Goal: Transaction & Acquisition: Download file/media

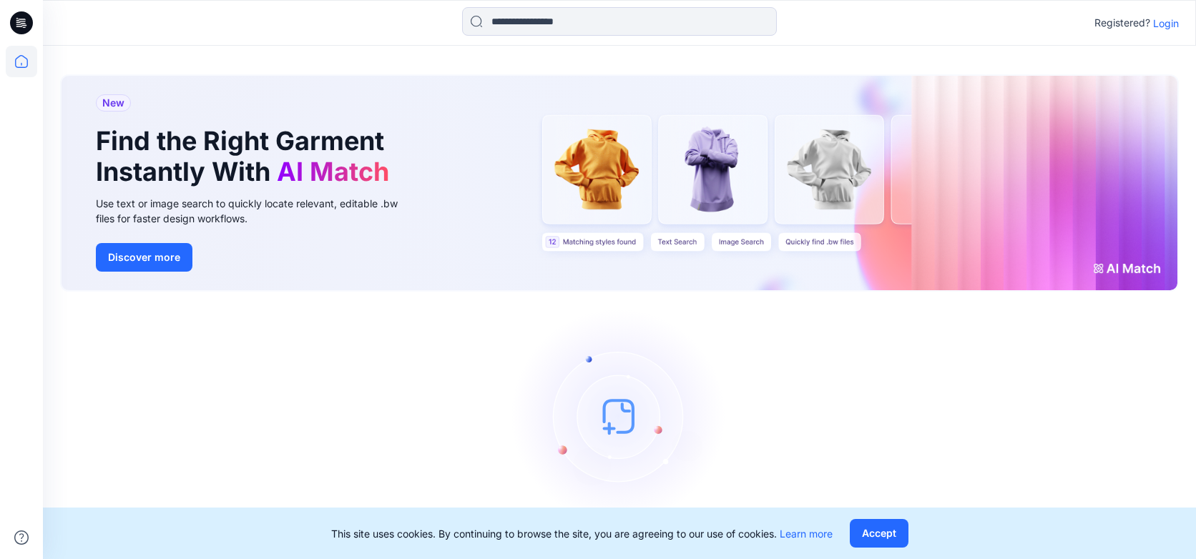
click at [1160, 23] on p "Login" at bounding box center [1166, 23] width 26 height 15
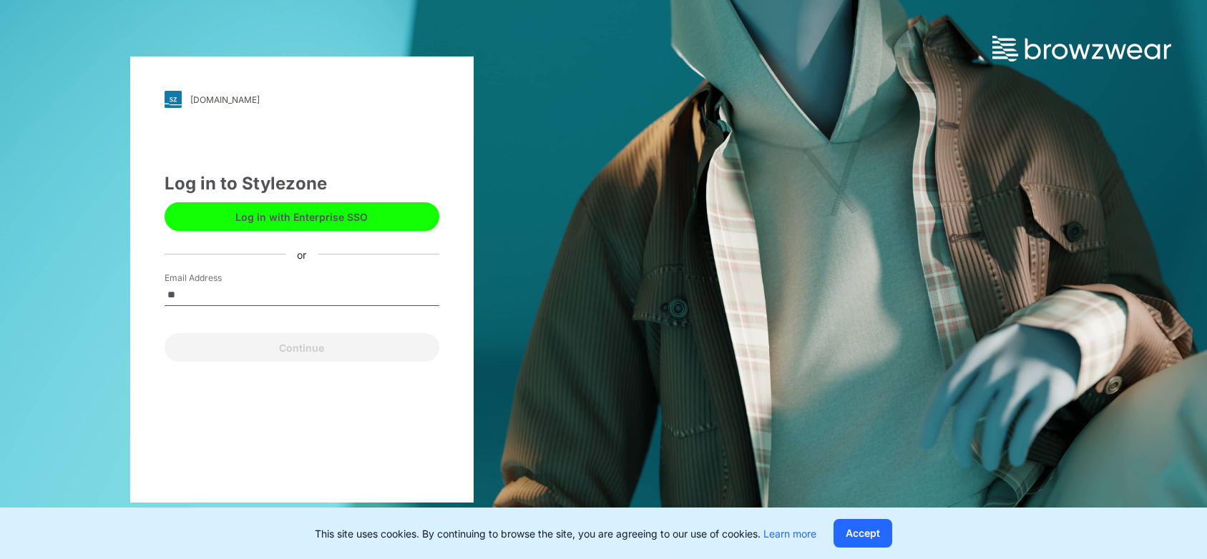
type input "**********"
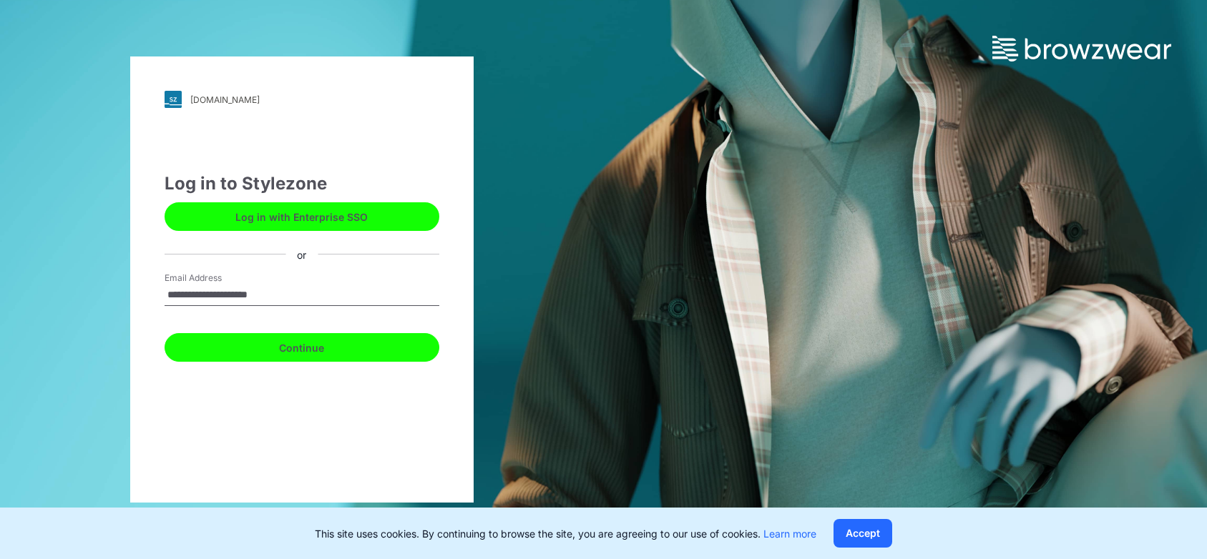
click at [340, 344] on button "Continue" at bounding box center [302, 347] width 275 height 29
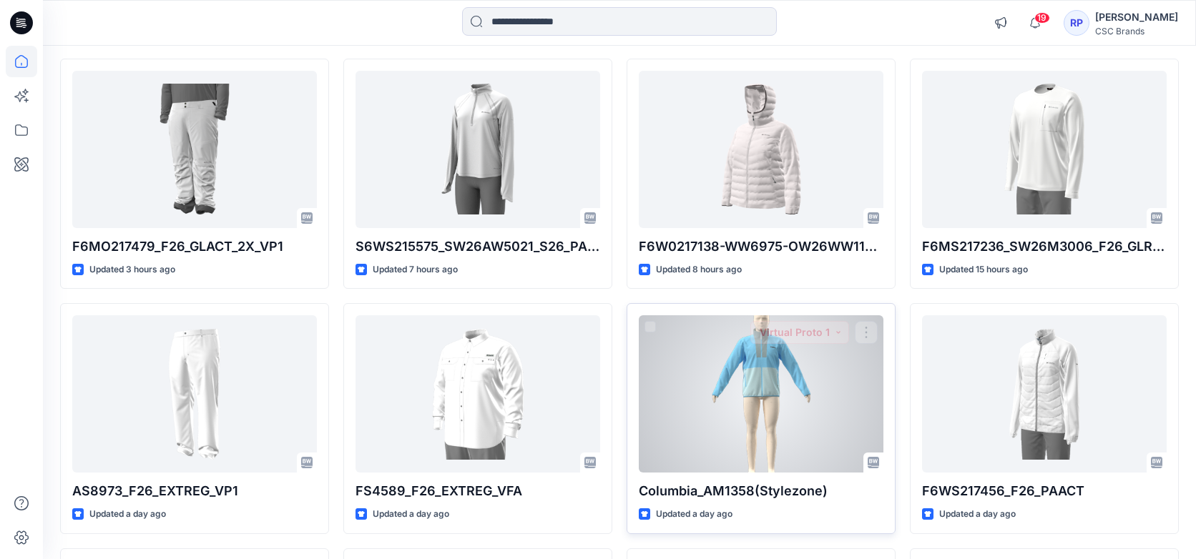
scroll to position [193, 0]
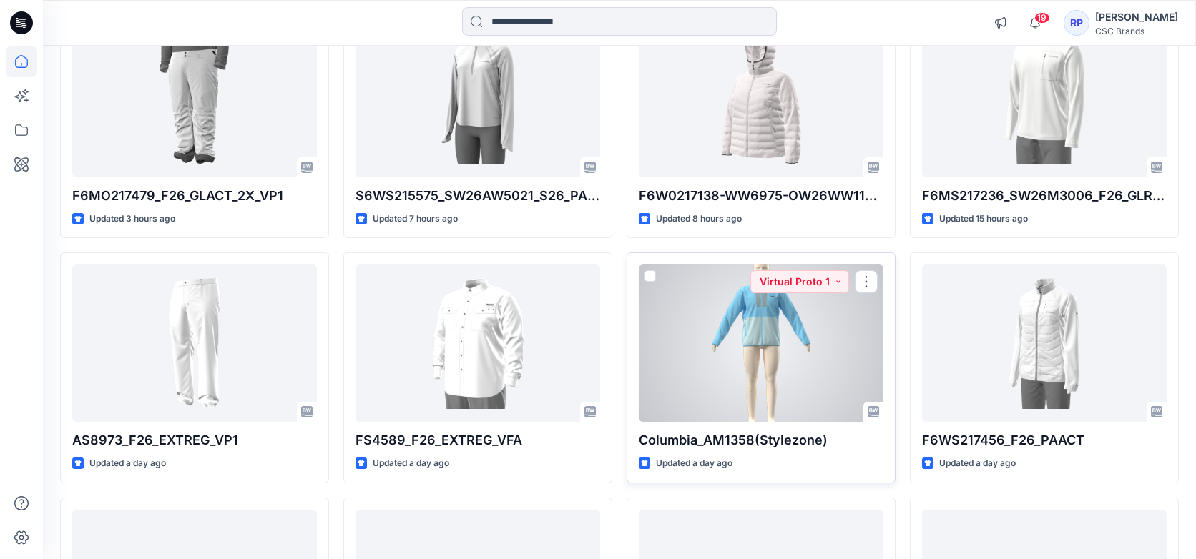
click at [770, 364] on div at bounding box center [761, 343] width 245 height 157
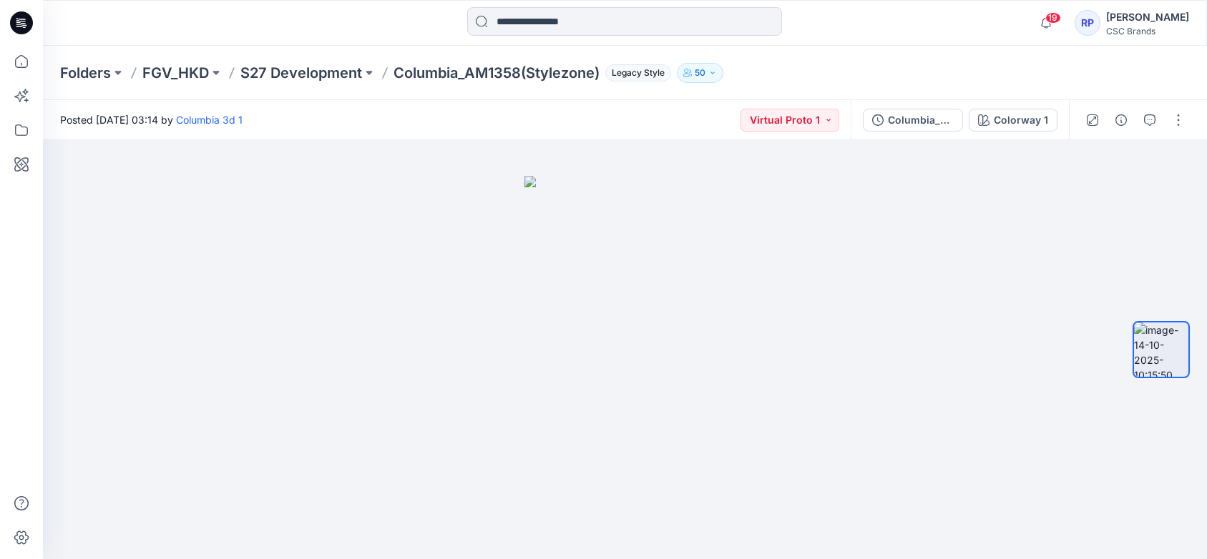
click at [489, 67] on p "Columbia_AM1358(Stylezone)" at bounding box center [496, 73] width 206 height 20
click at [488, 74] on p "Columbia_AM1358(Stylezone)" at bounding box center [496, 73] width 206 height 20
drag, startPoint x: 468, startPoint y: 73, endPoint x: 530, endPoint y: 81, distance: 62.0
click at [530, 81] on p "Columbia_AM1358(Stylezone)" at bounding box center [496, 73] width 206 height 20
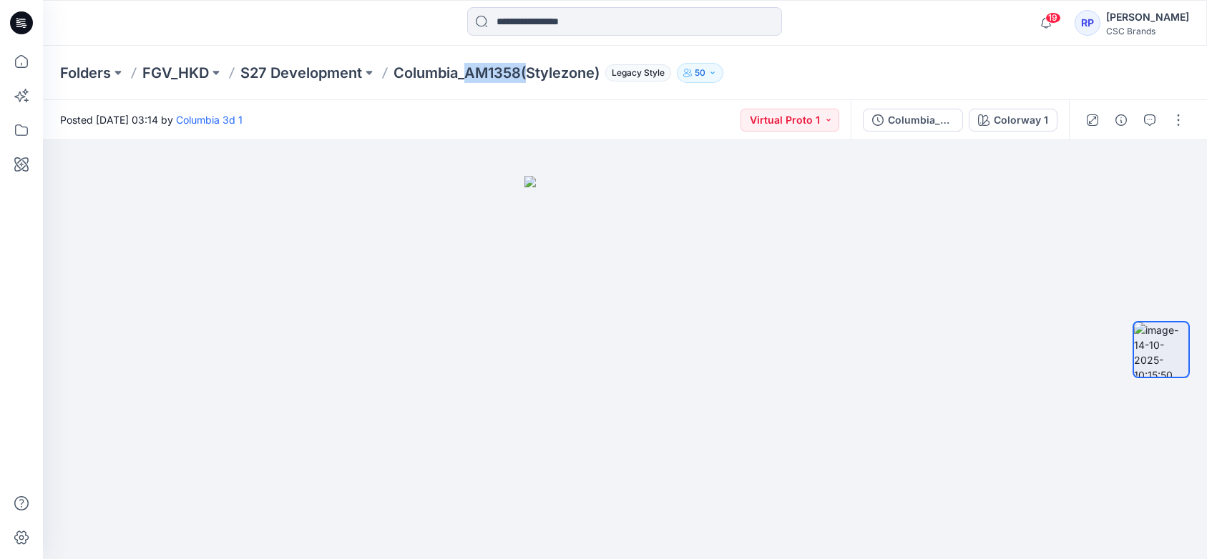
click at [506, 75] on p "Columbia_AM1358(Stylezone)" at bounding box center [496, 73] width 206 height 20
drag, startPoint x: 470, startPoint y: 75, endPoint x: 521, endPoint y: 74, distance: 51.5
click at [521, 74] on p "Columbia_AM1358(Stylezone)" at bounding box center [496, 73] width 206 height 20
copy p "AM1358"
click at [1179, 126] on button "button" at bounding box center [1178, 120] width 23 height 23
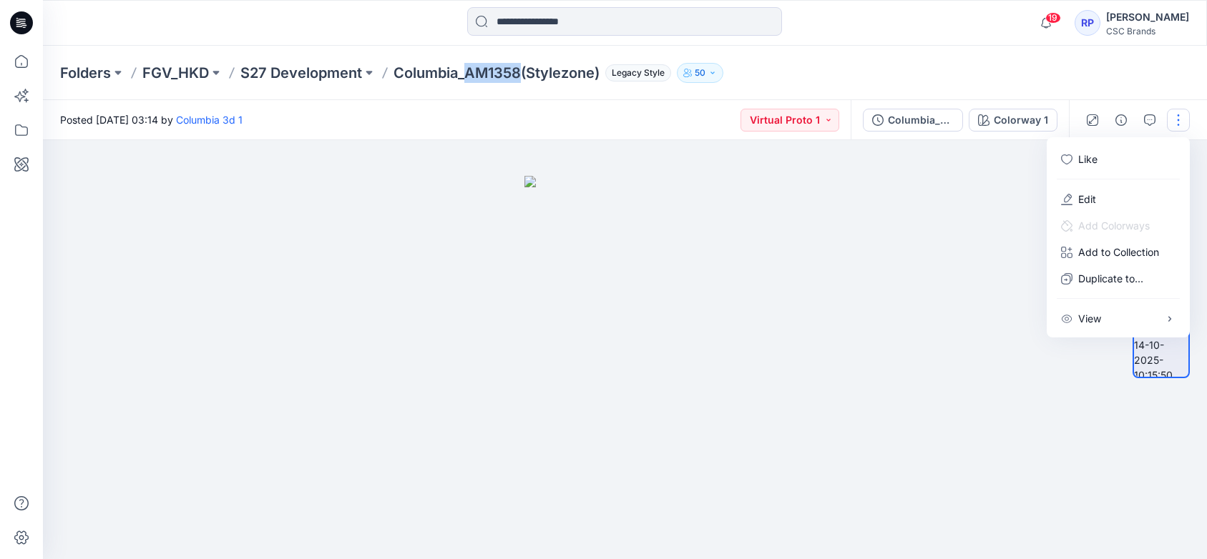
click at [960, 175] on div at bounding box center [625, 349] width 1164 height 419
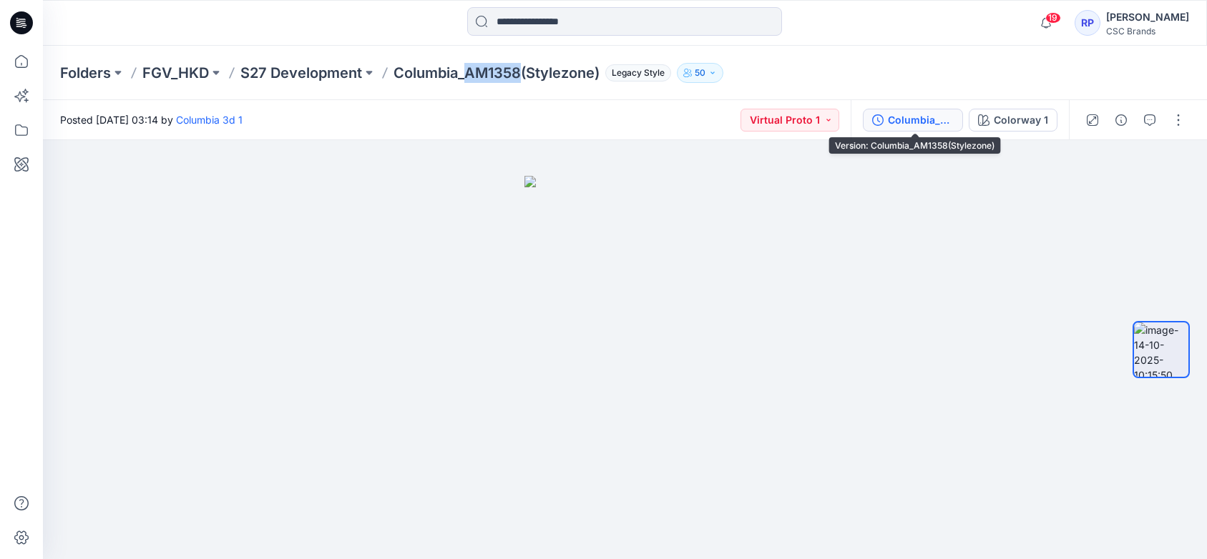
click at [925, 126] on div "Columbia_AM1358(Stylezone)" at bounding box center [921, 120] width 66 height 16
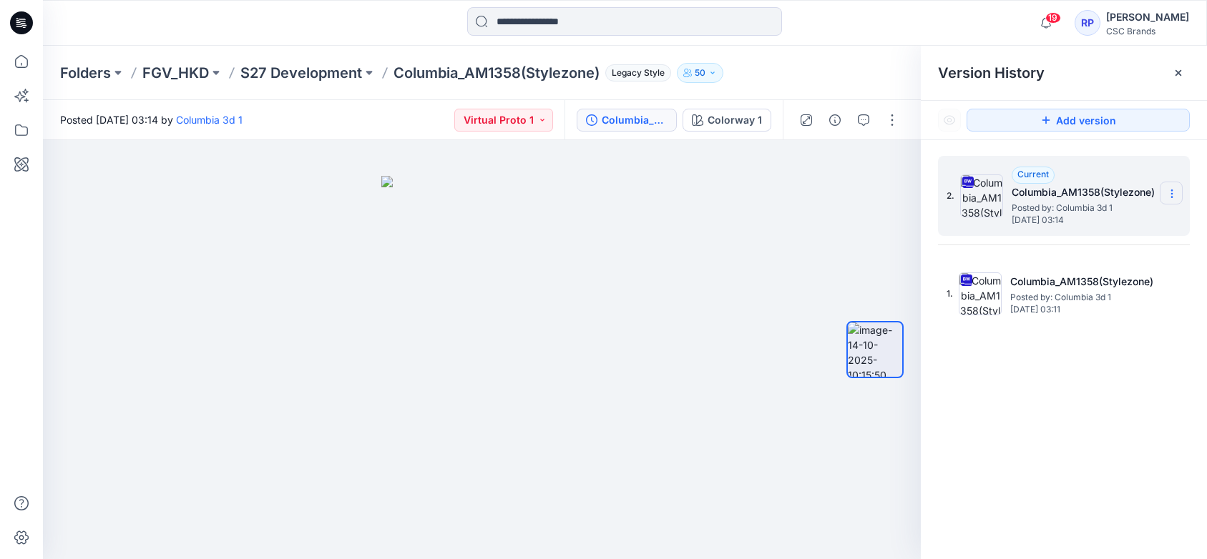
click at [1174, 200] on section at bounding box center [1170, 193] width 23 height 23
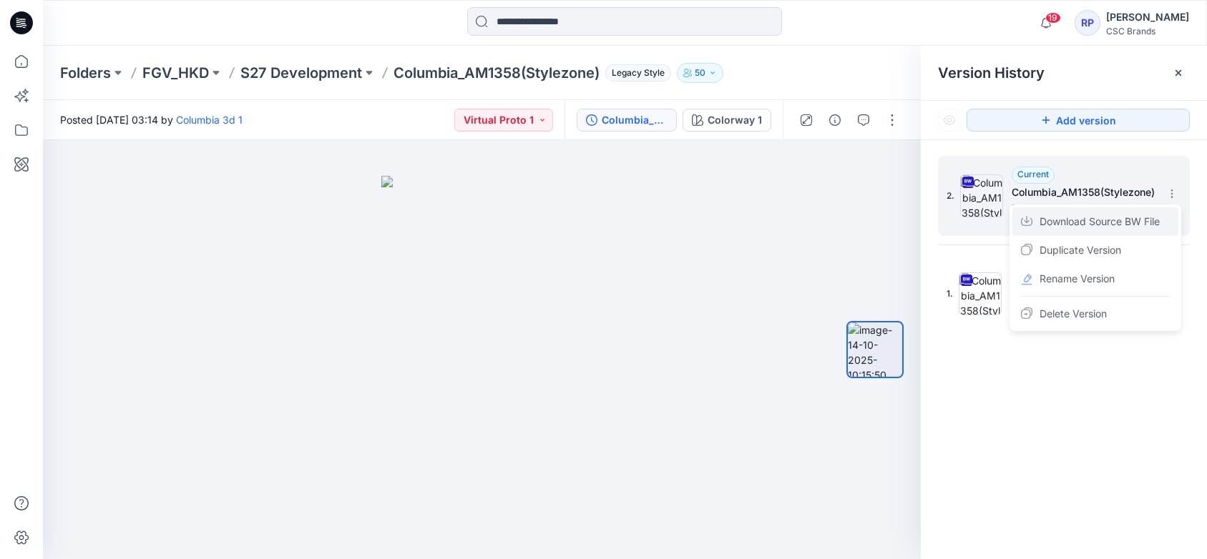
click at [1091, 220] on span "Download Source BW File" at bounding box center [1099, 221] width 120 height 17
